Goal: Task Accomplishment & Management: Manage account settings

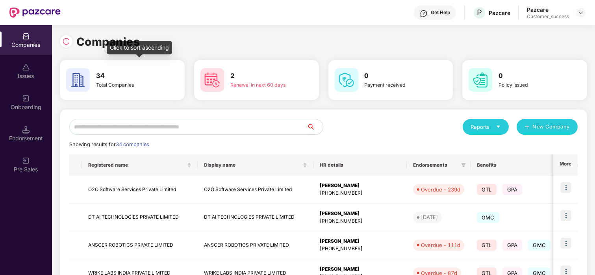
scroll to position [100, 0]
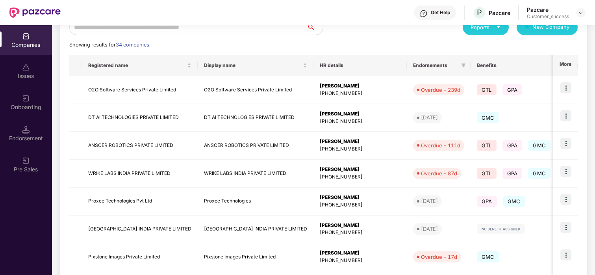
click at [139, 35] on div "Reports New Company Showing results for 34 companies. Registered name Display n…" at bounding box center [323, 200] width 509 height 363
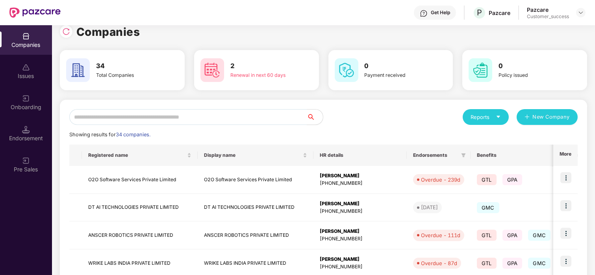
scroll to position [0, 0]
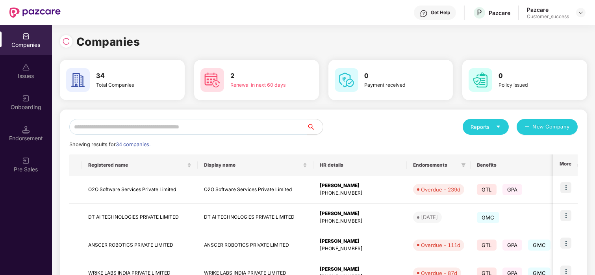
click at [124, 121] on input "text" at bounding box center [188, 127] width 238 height 16
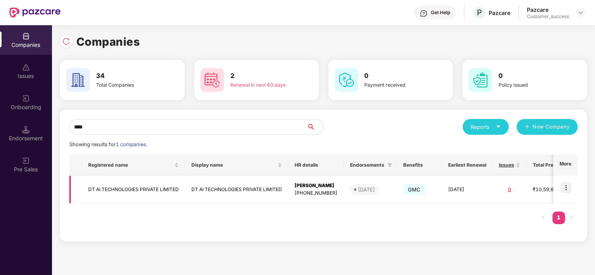
type input "****"
click at [564, 193] on img at bounding box center [566, 187] width 11 height 11
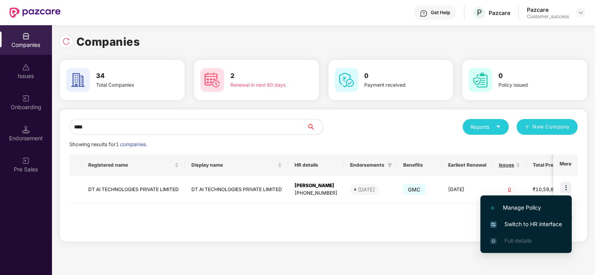
click at [511, 216] on li "Switch to HR interface" at bounding box center [526, 224] width 91 height 17
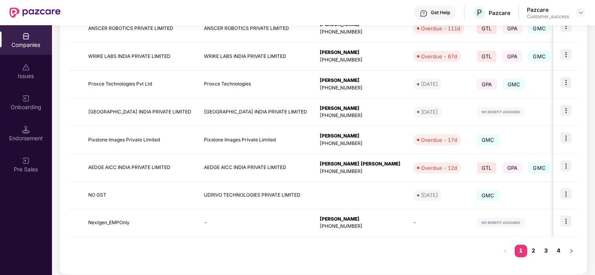
scroll to position [223, 0]
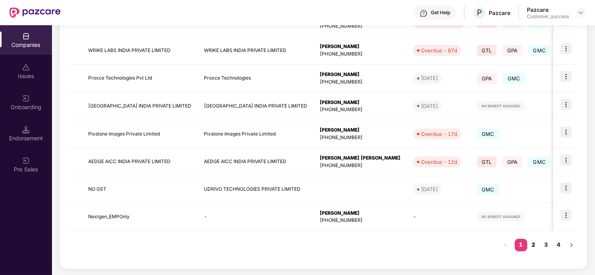
click at [535, 247] on link "2" at bounding box center [533, 245] width 13 height 12
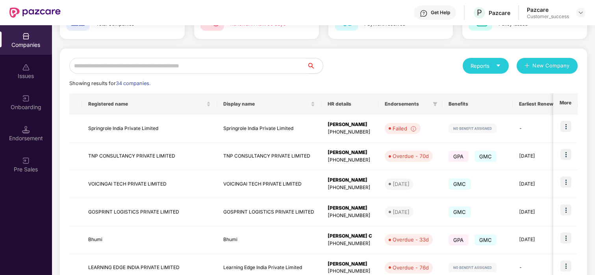
scroll to position [60, 0]
click at [150, 66] on input "text" at bounding box center [188, 67] width 238 height 16
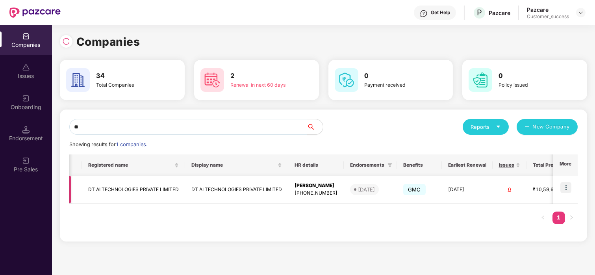
scroll to position [0, 52]
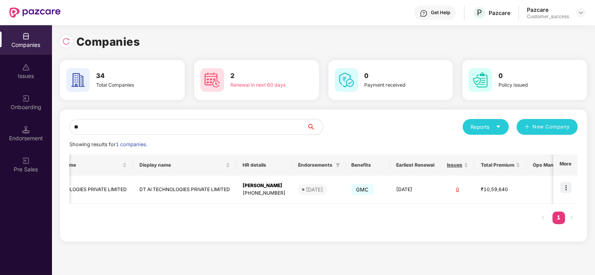
type input "**"
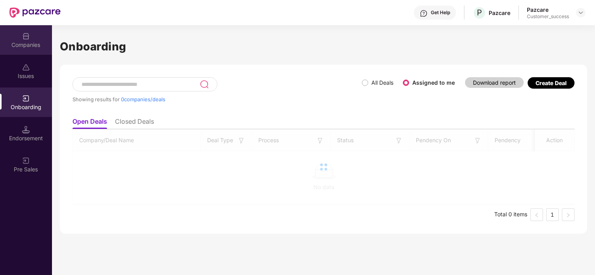
click at [12, 40] on div "Companies" at bounding box center [26, 40] width 52 height 30
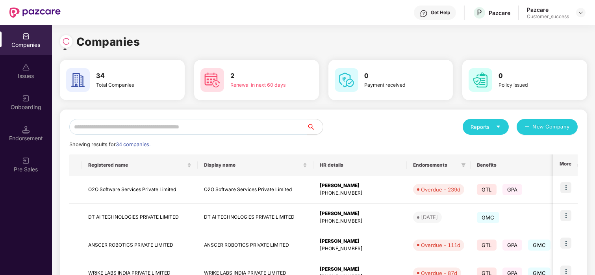
click at [65, 41] on img at bounding box center [66, 41] width 8 height 8
click at [68, 39] on img at bounding box center [66, 41] width 8 height 8
click at [21, 104] on div "Onboarding" at bounding box center [26, 107] width 52 height 8
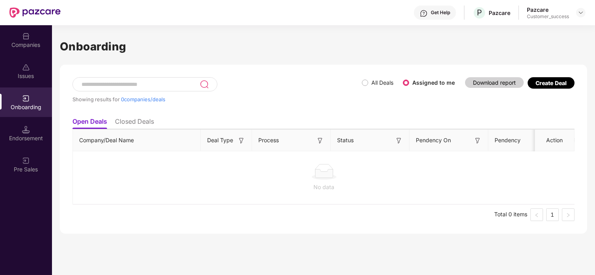
click at [371, 85] on label "All Deals" at bounding box center [382, 82] width 22 height 7
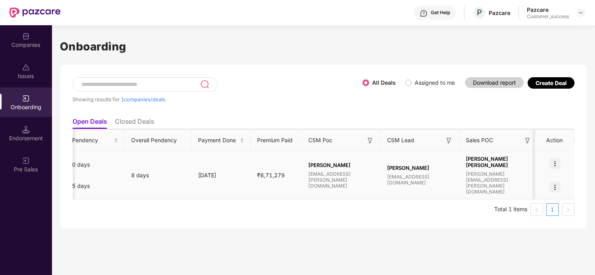
scroll to position [0, 423]
click at [35, 44] on div "Companies" at bounding box center [26, 45] width 52 height 8
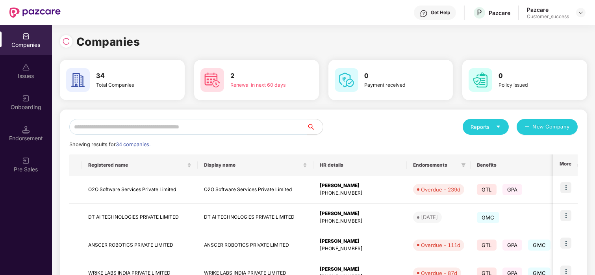
click at [142, 130] on input "text" at bounding box center [188, 127] width 238 height 16
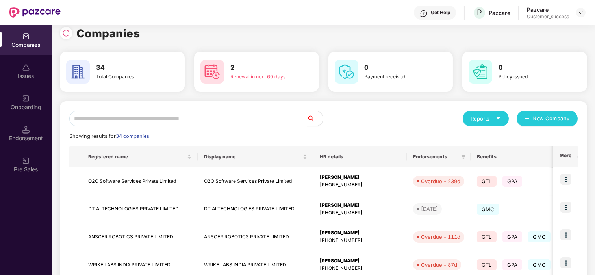
scroll to position [0, 0]
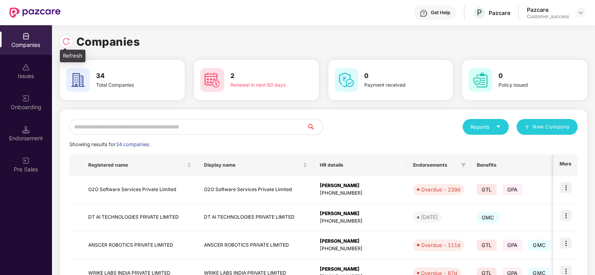
click at [66, 37] on div at bounding box center [66, 41] width 13 height 13
click at [159, 124] on input "text" at bounding box center [188, 127] width 238 height 16
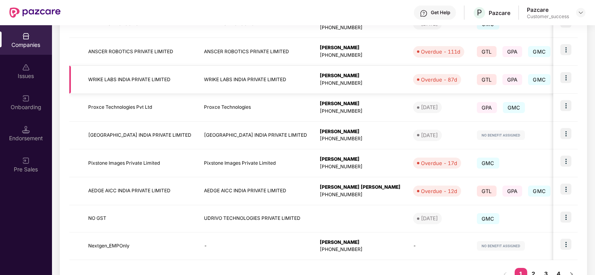
scroll to position [223, 0]
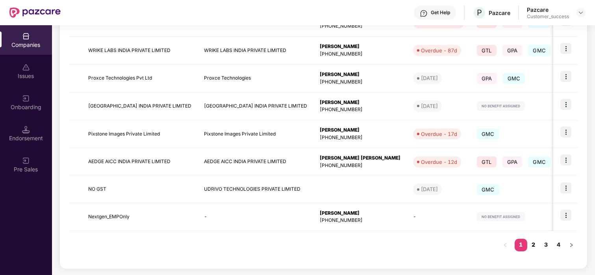
click at [530, 245] on link "2" at bounding box center [533, 245] width 13 height 12
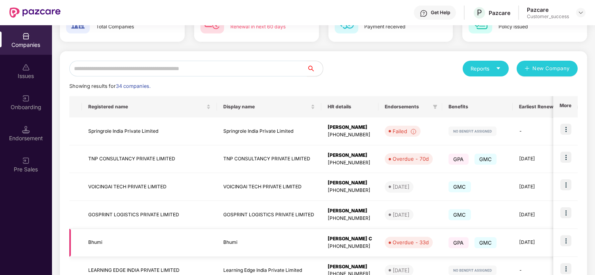
scroll to position [56, 0]
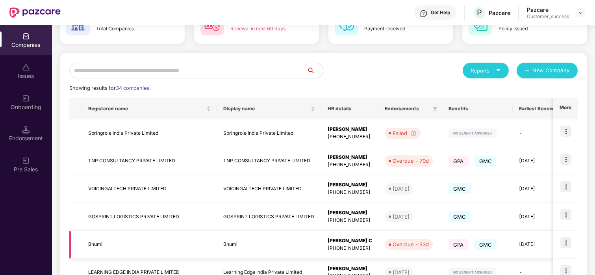
click at [280, 76] on input "text" at bounding box center [188, 71] width 238 height 16
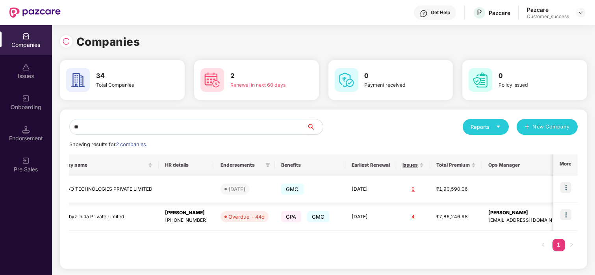
scroll to position [0, 0]
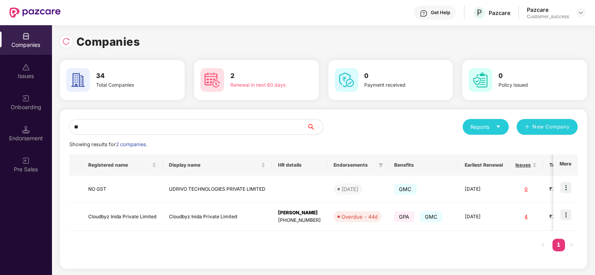
type input "*"
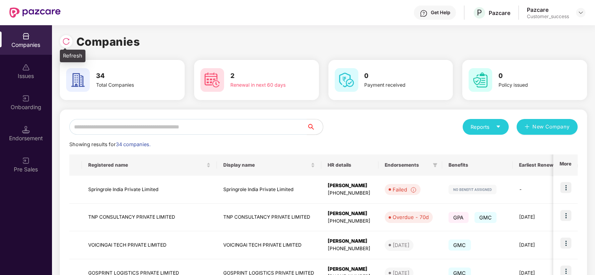
click at [70, 43] on div at bounding box center [66, 41] width 13 height 13
click at [180, 129] on input "text" at bounding box center [188, 127] width 238 height 16
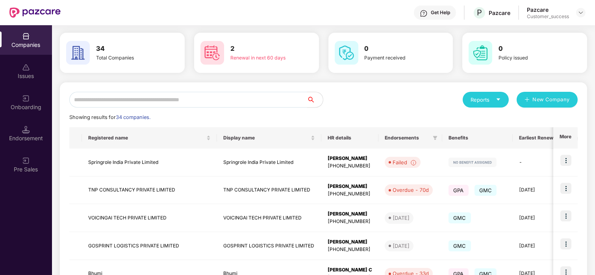
scroll to position [30, 0]
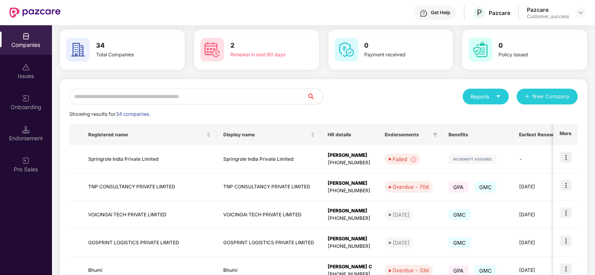
click at [423, 77] on div "Companies 34 Total Companies 2 Renewal in next 60 days 0 Payment received 0 Pol…" at bounding box center [323, 235] width 527 height 465
click at [134, 95] on input "text" at bounding box center [188, 97] width 238 height 16
